Goal: Task Accomplishment & Management: Use online tool/utility

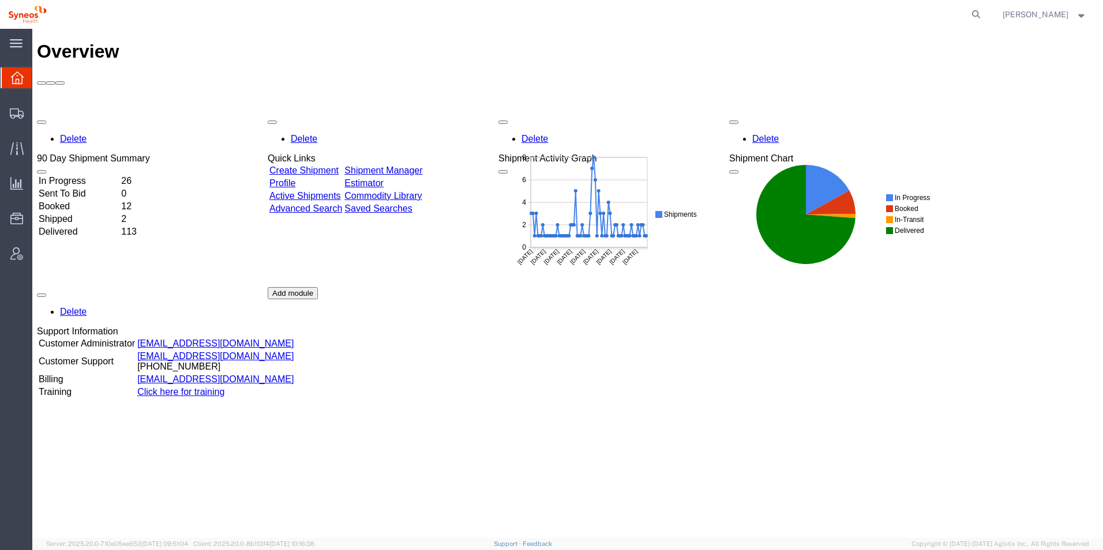
click at [119, 175] on td "In Progress" at bounding box center [78, 181] width 81 height 12
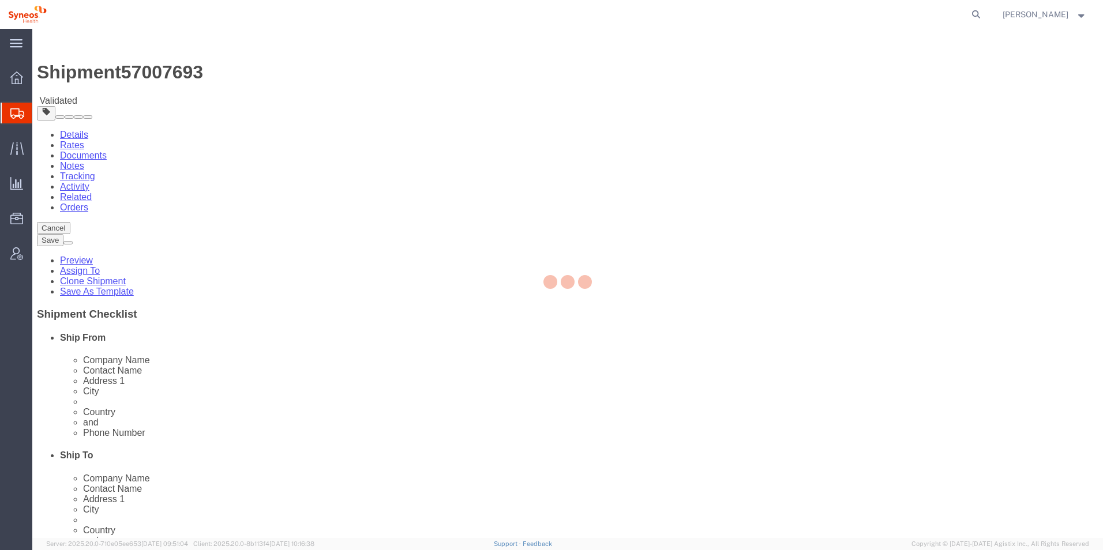
select select "48853"
select select
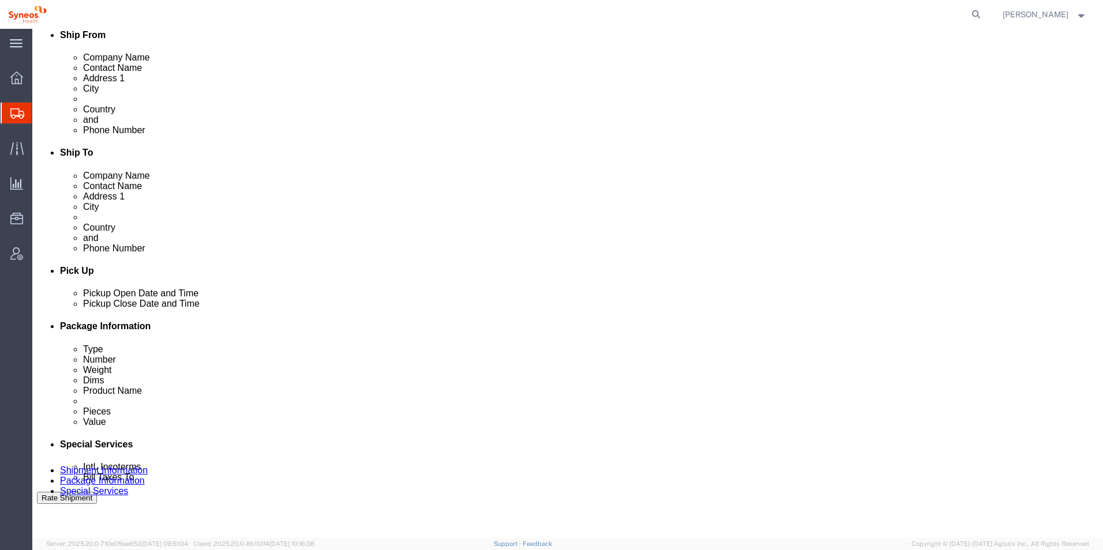
scroll to position [346, 0]
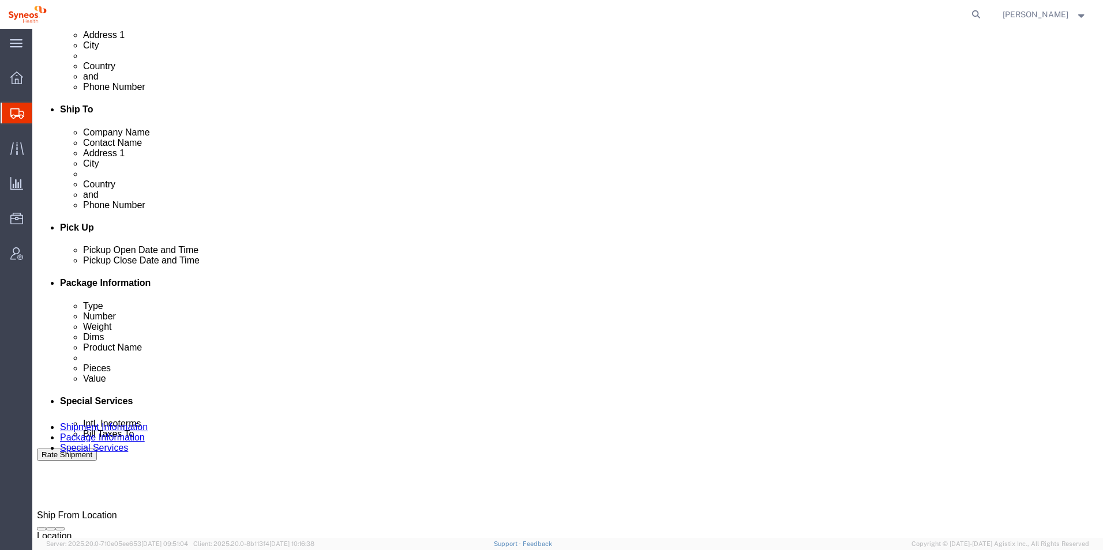
click button "Rate Shipment"
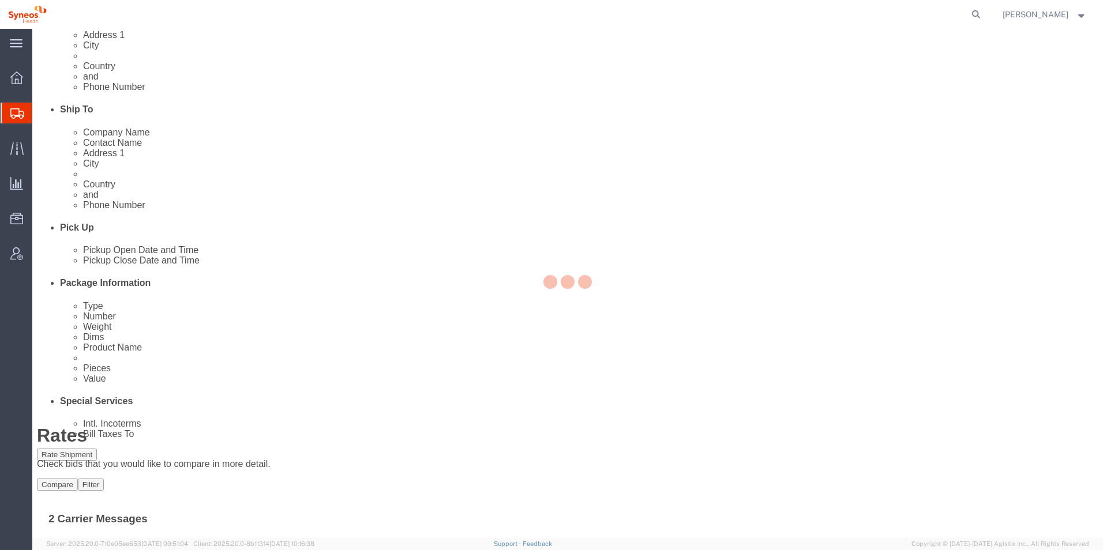
scroll to position [0, 0]
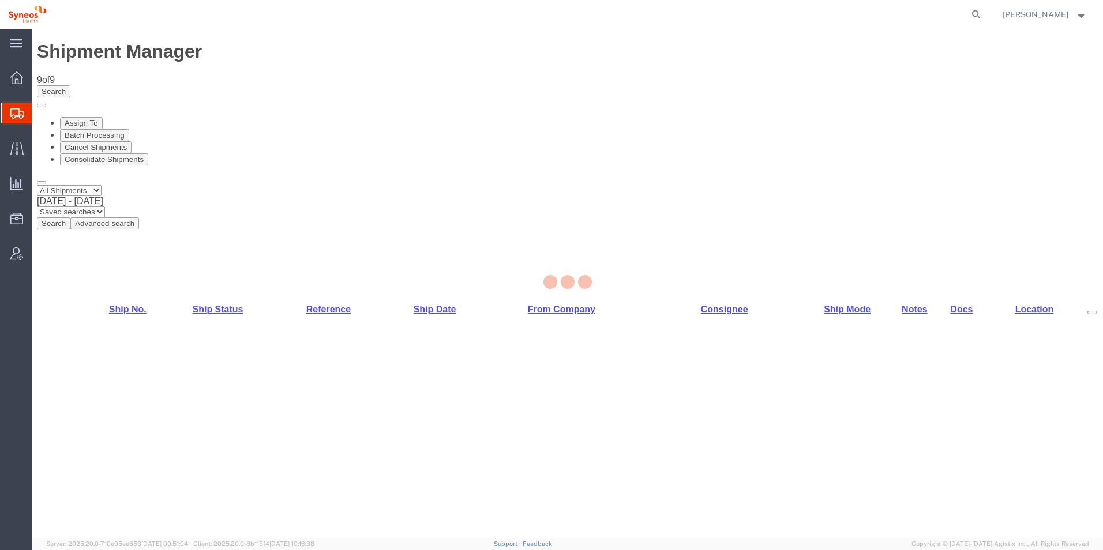
select select "48853"
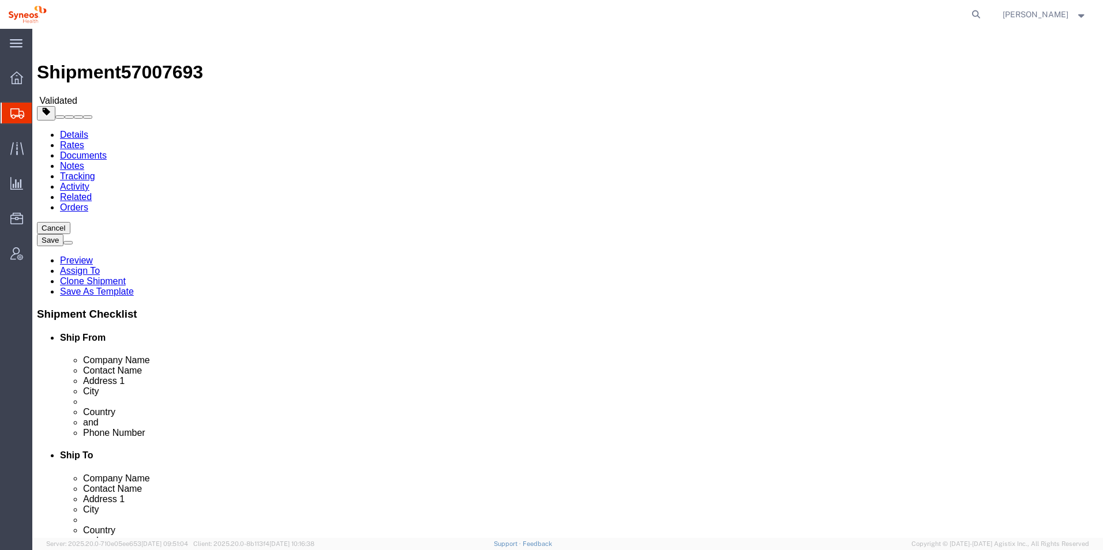
drag, startPoint x: 160, startPoint y: 368, endPoint x: 232, endPoint y: 377, distance: 72.2
click input "20945"
type input "020945"
select select
click span
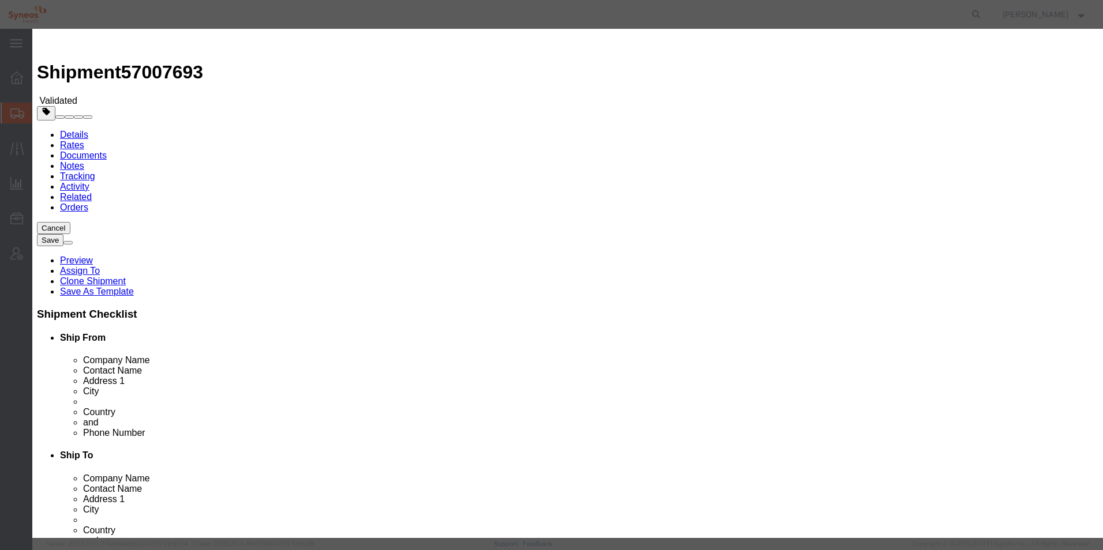
click button "Save"
click button "Close"
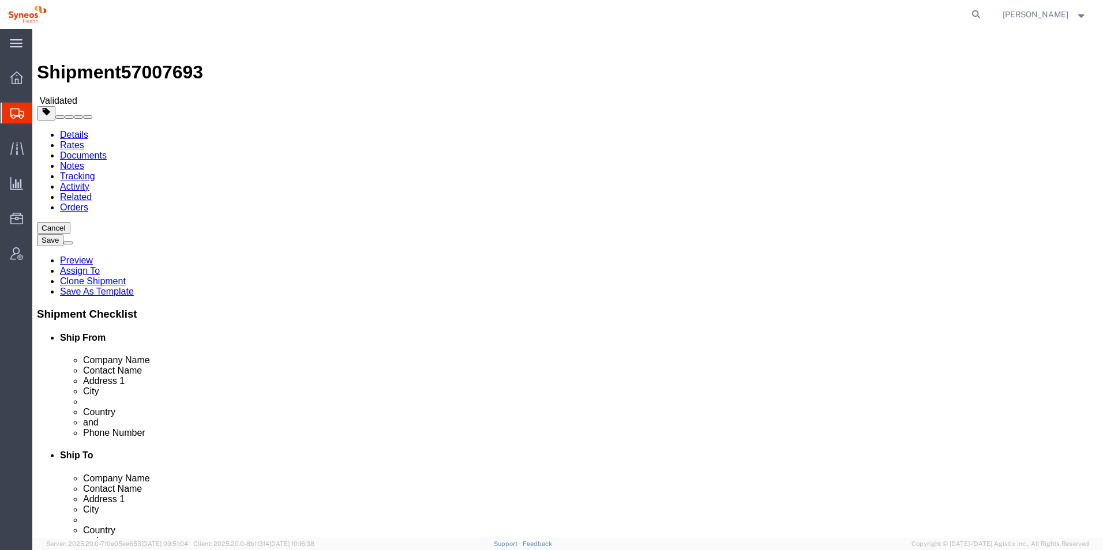
click button "Rate Shipment"
